Goal: Find specific page/section: Find specific page/section

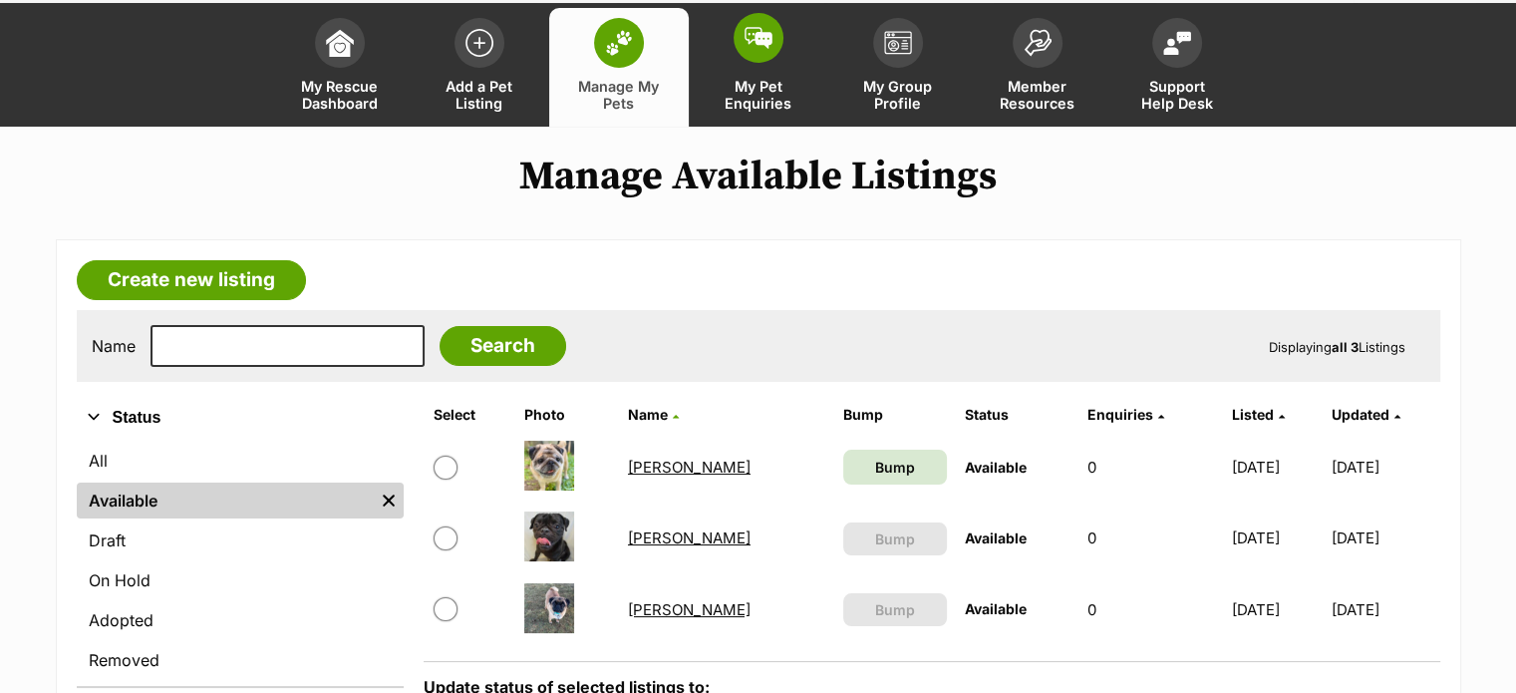
click at [762, 36] on img at bounding box center [759, 38] width 28 height 22
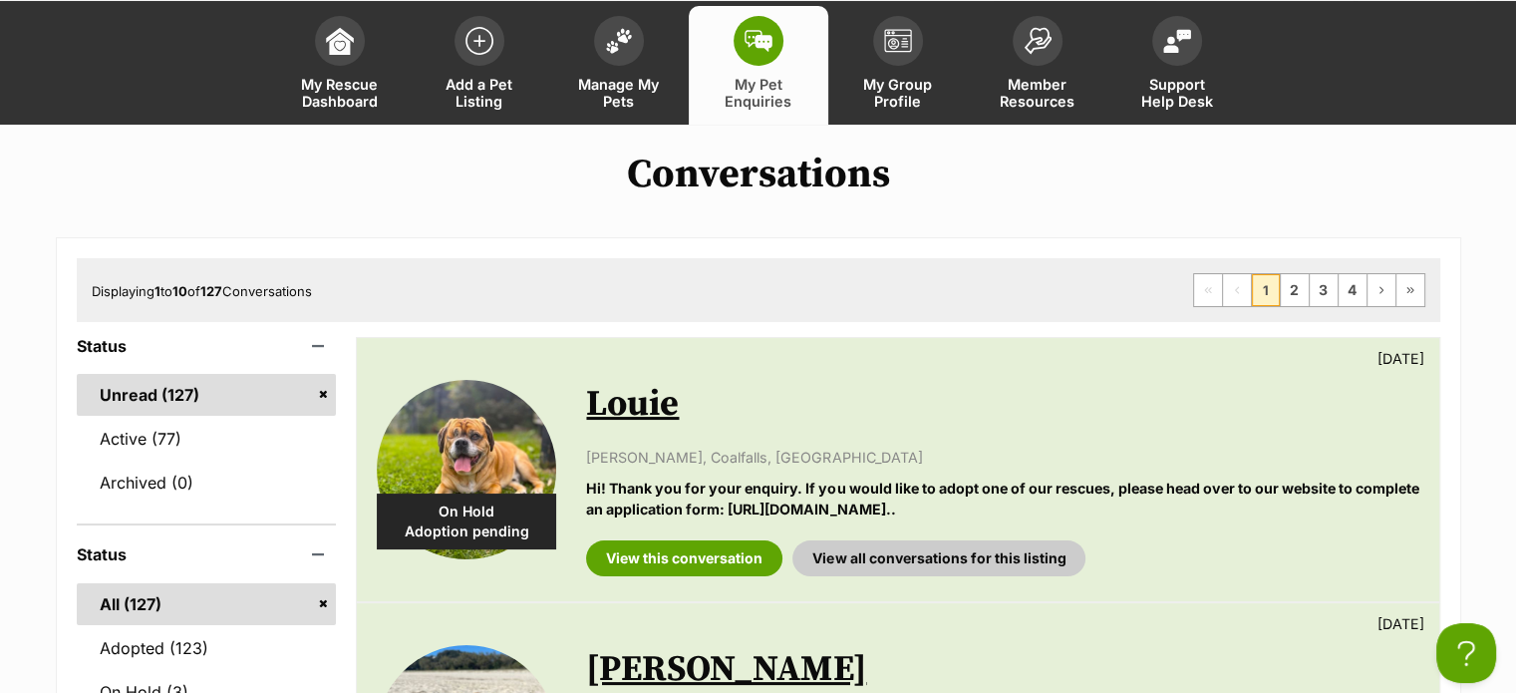
scroll to position [100, 0]
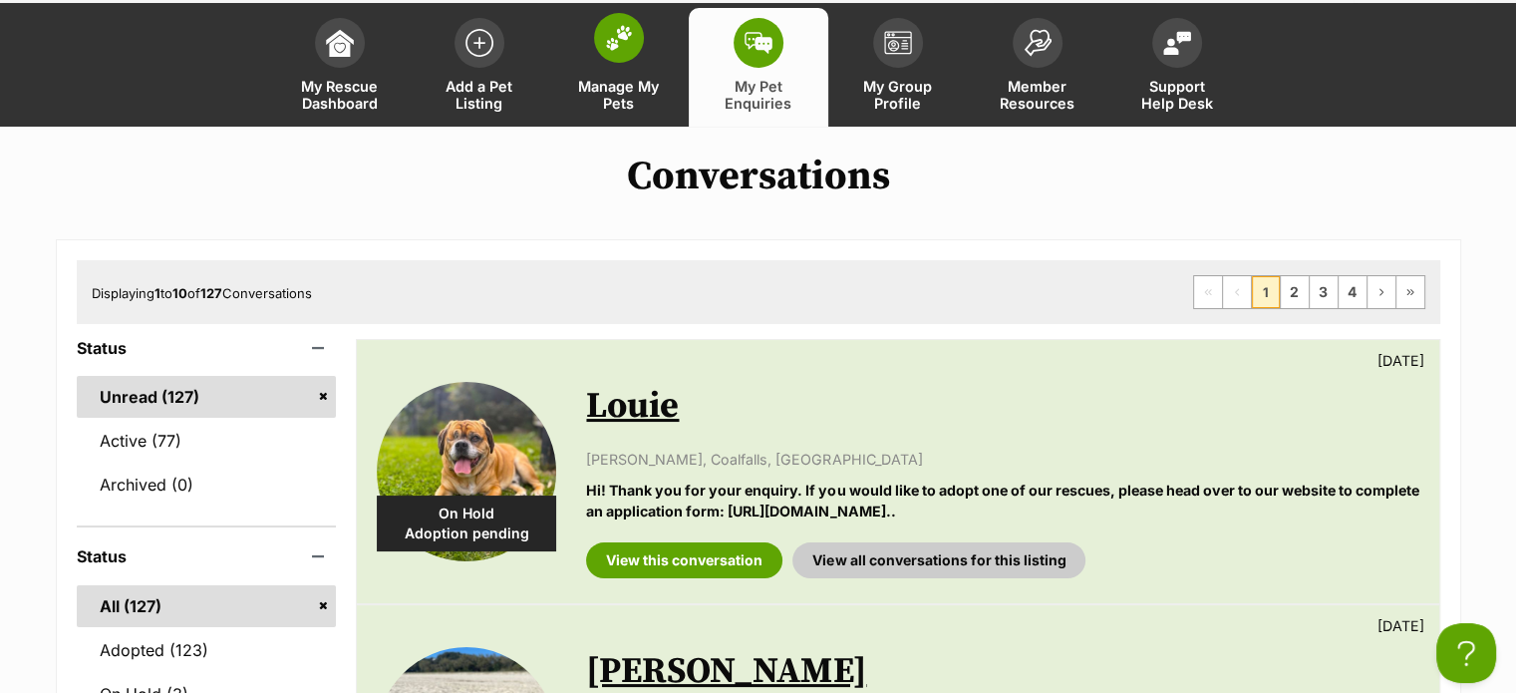
click at [627, 32] on img at bounding box center [619, 38] width 28 height 26
